Goal: Information Seeking & Learning: Understand process/instructions

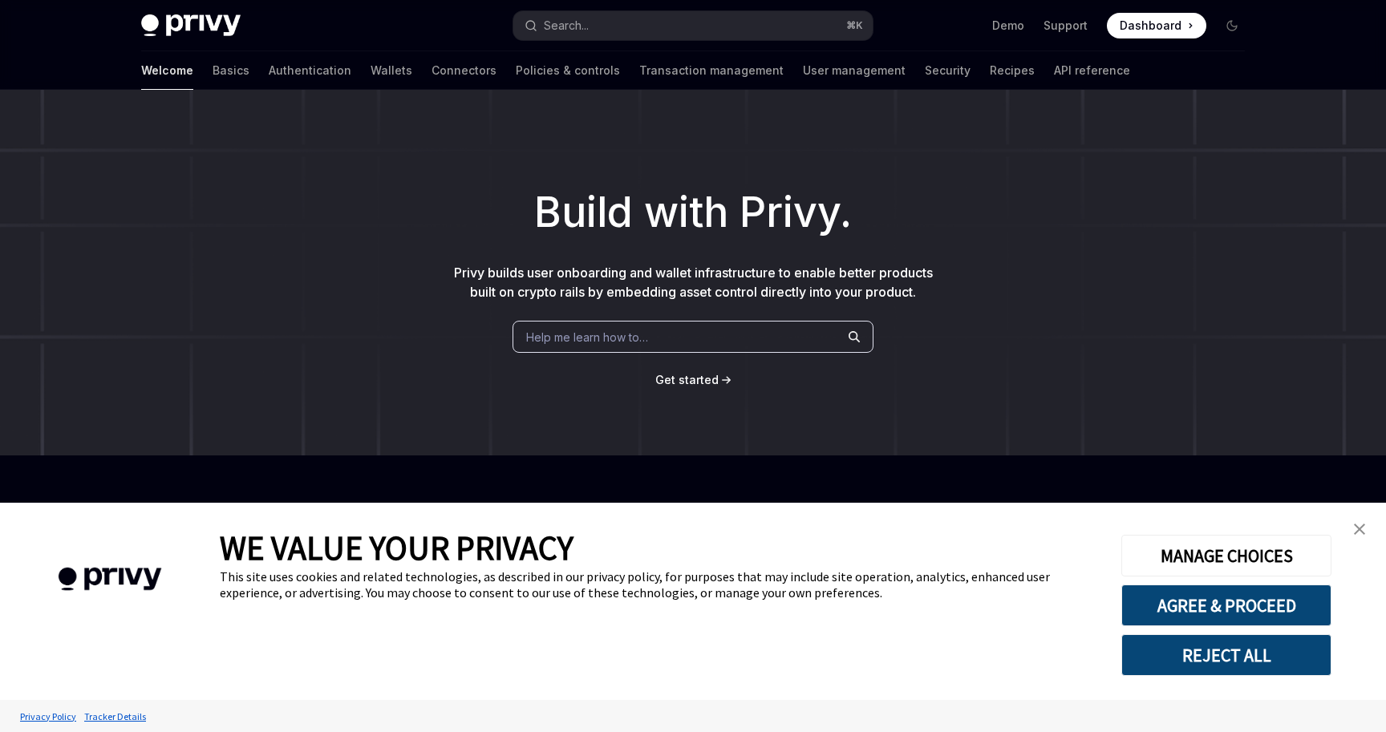
click at [655, 337] on div "Help me learn how to…" at bounding box center [693, 337] width 361 height 32
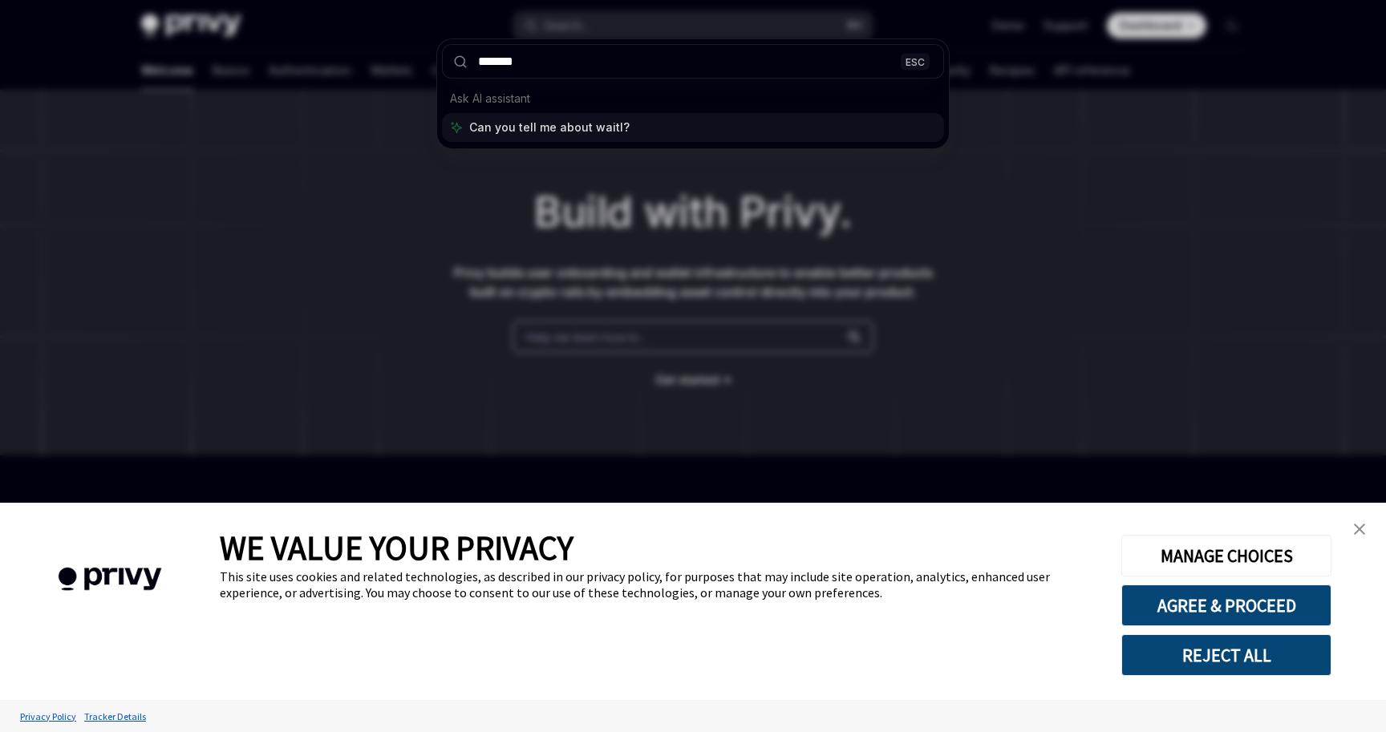
type input "********"
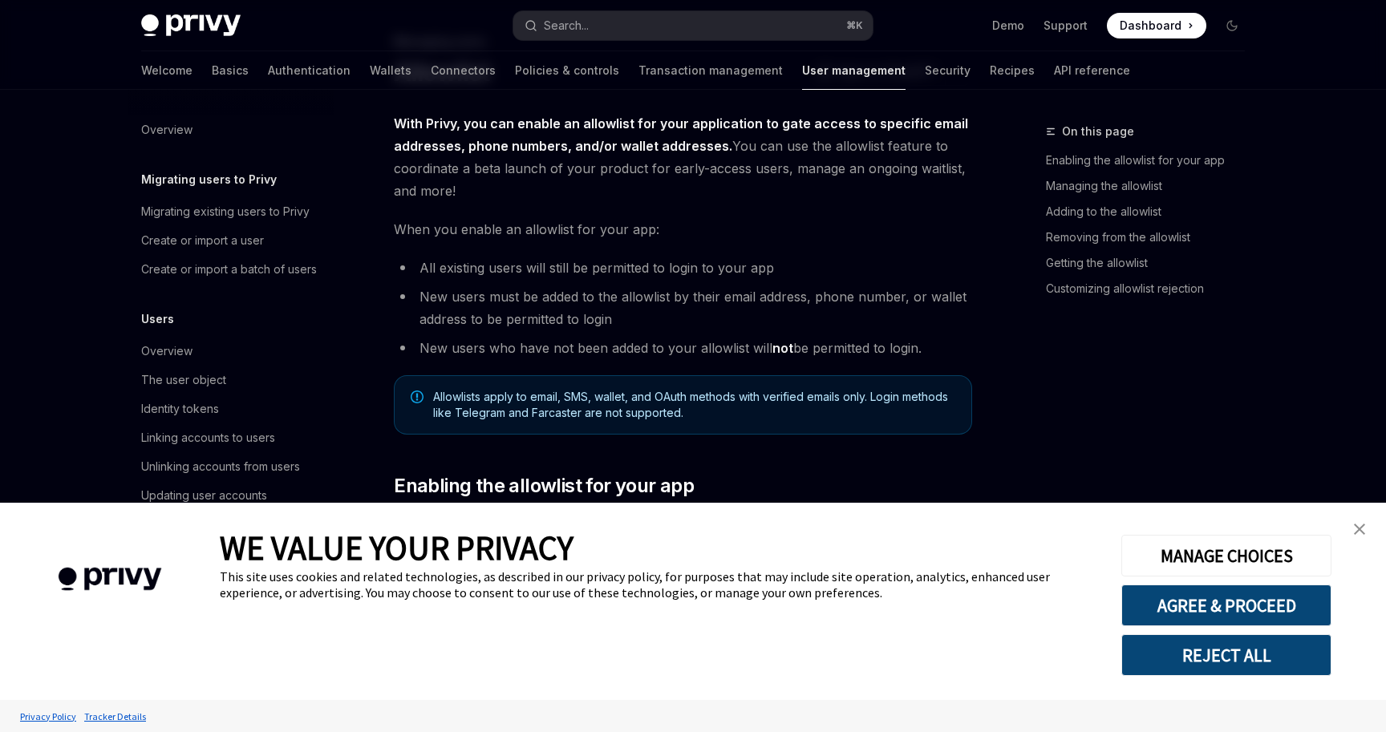
scroll to position [176, 0]
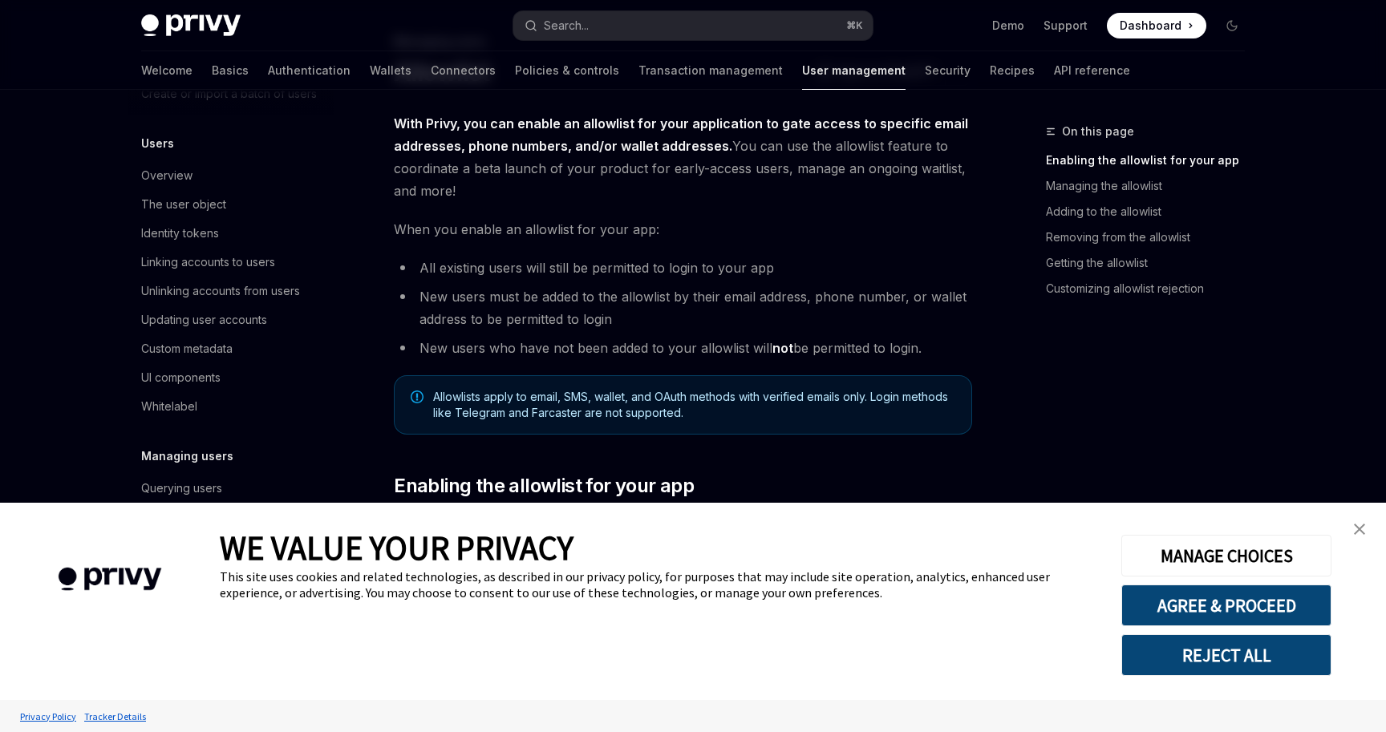
click at [1363, 517] on link "close banner" at bounding box center [1360, 529] width 32 height 32
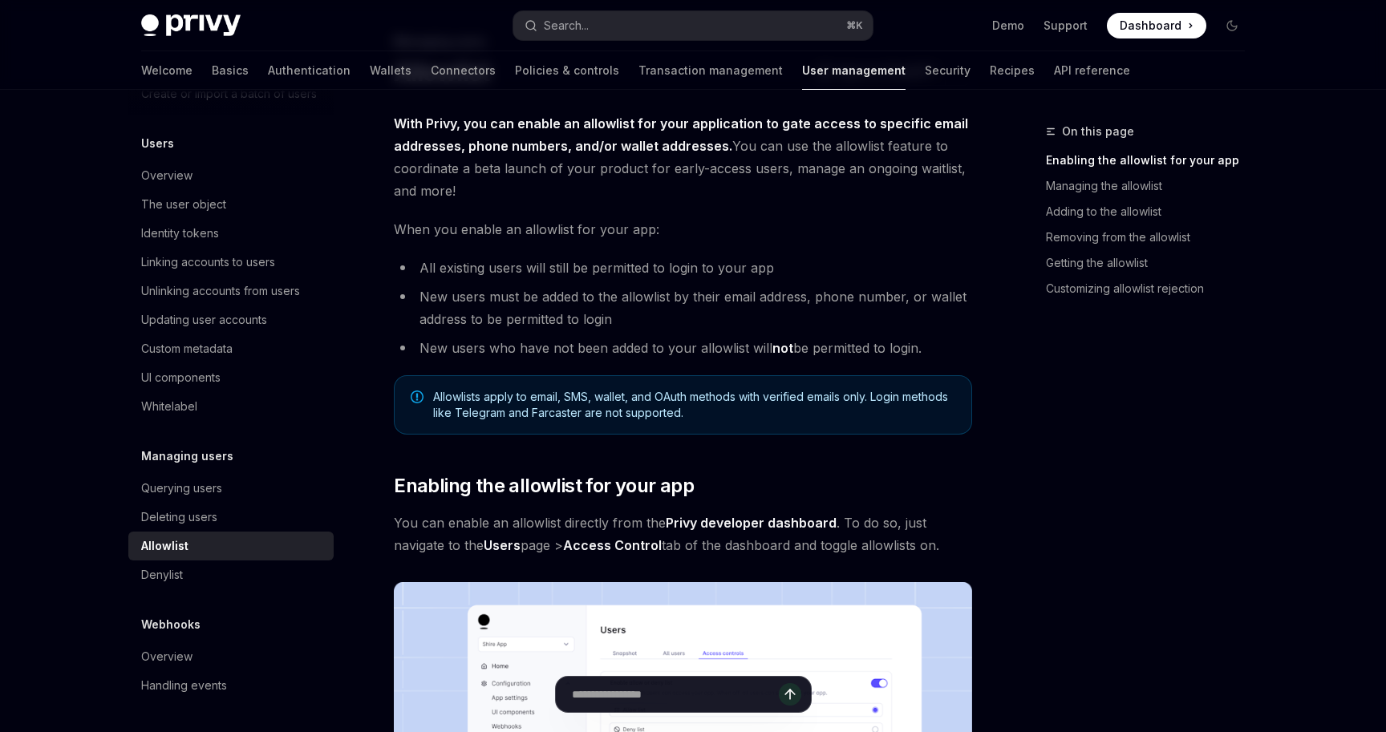
click at [1186, 504] on div "On this page Enabling the allowlist for your app Managing the allowlist Adding …" at bounding box center [1136, 427] width 244 height 610
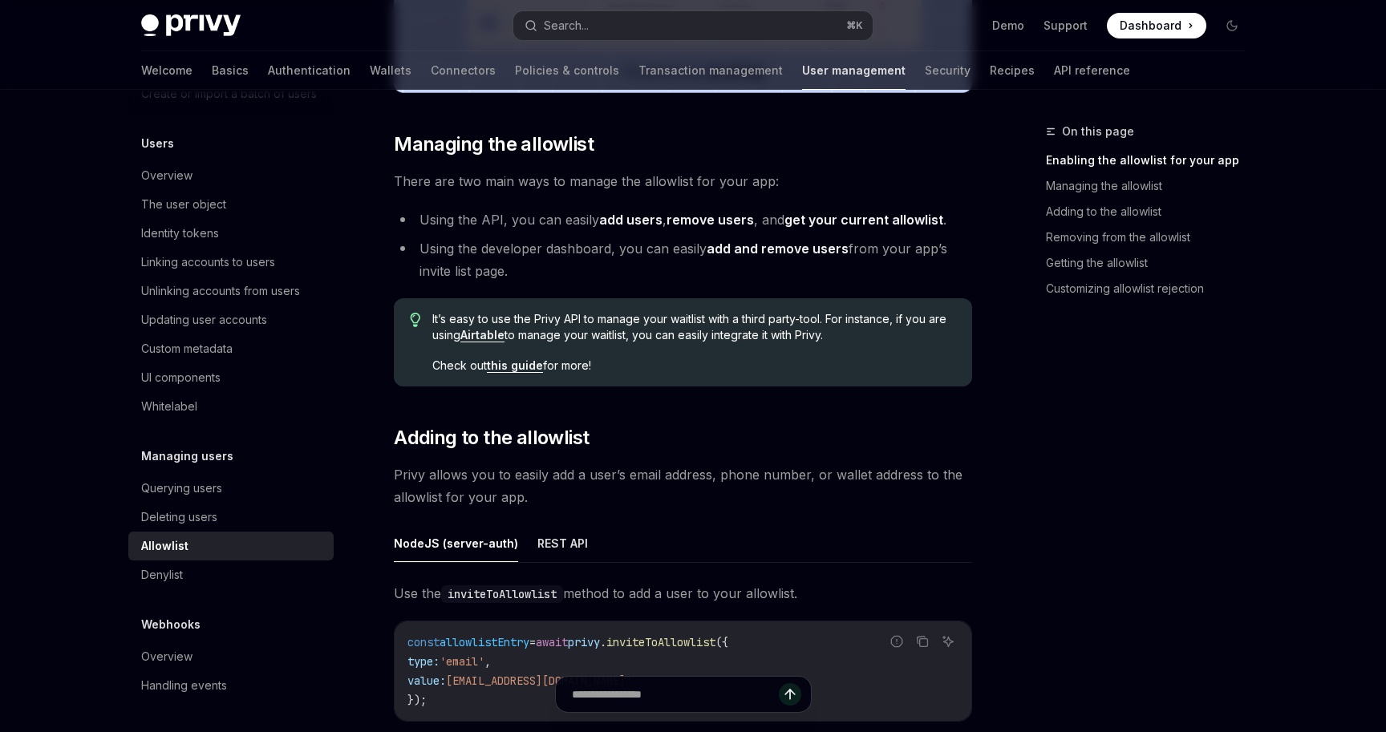
scroll to position [1032, 0]
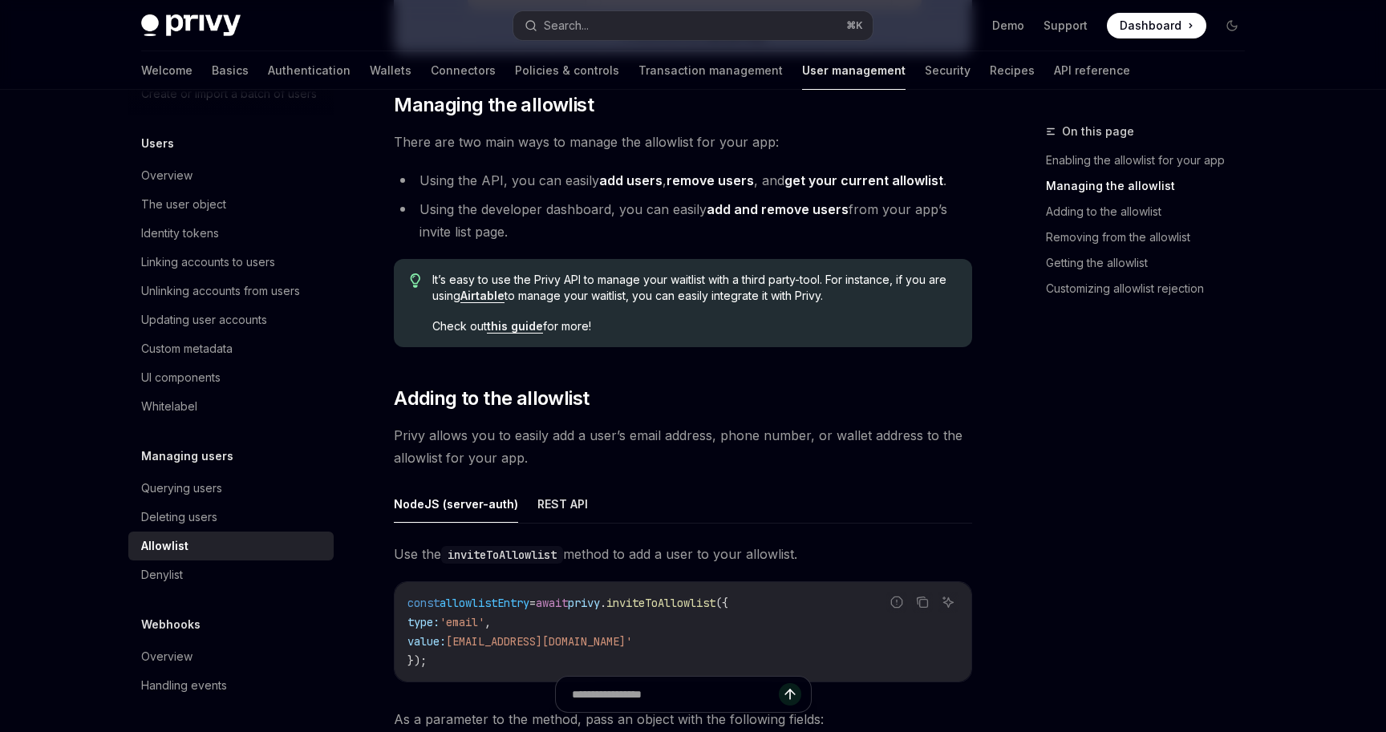
click at [487, 290] on link "Airtable" at bounding box center [482, 296] width 44 height 14
click at [506, 328] on link "this guide" at bounding box center [515, 326] width 56 height 14
type textarea "*"
